Goal: Find specific page/section: Find specific page/section

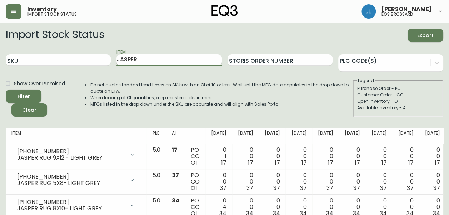
click at [168, 64] on input "JASPER" at bounding box center [168, 59] width 105 height 11
click at [6, 90] on button "Filter" at bounding box center [24, 97] width 36 height 14
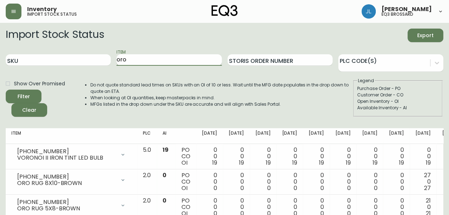
click at [168, 61] on input "oro" at bounding box center [168, 59] width 105 height 11
click at [6, 90] on button "Filter" at bounding box center [24, 97] width 36 height 14
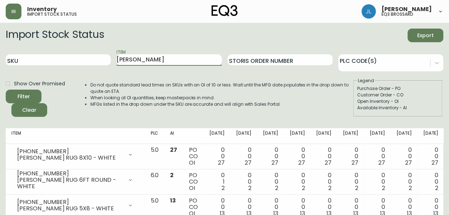
click at [172, 58] on input "[PERSON_NAME]" at bounding box center [168, 59] width 105 height 11
click at [6, 90] on button "Filter" at bounding box center [24, 97] width 36 height 14
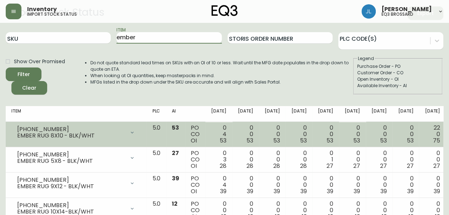
scroll to position [21, 0]
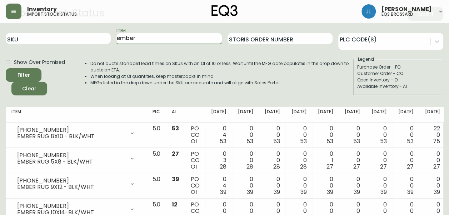
click at [127, 42] on input "ember" at bounding box center [168, 38] width 105 height 11
click at [6, 68] on button "Filter" at bounding box center [24, 75] width 36 height 14
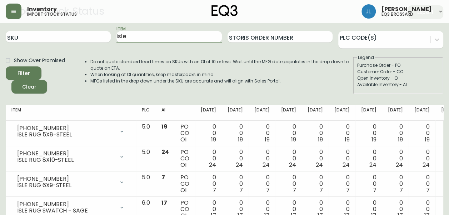
scroll to position [23, 0]
click at [121, 36] on input "isle" at bounding box center [168, 36] width 105 height 11
click at [6, 67] on button "Filter" at bounding box center [24, 74] width 36 height 14
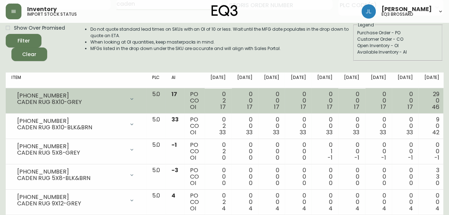
scroll to position [0, 0]
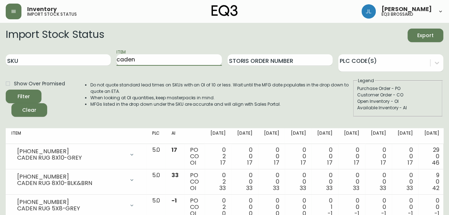
click at [160, 61] on input "caden" at bounding box center [168, 59] width 105 height 11
type input "c"
type input "trace"
click at [6, 90] on button "Filter" at bounding box center [24, 97] width 36 height 14
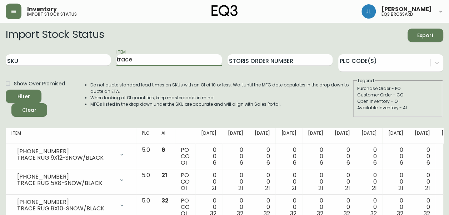
scroll to position [76, 0]
